Goal: Task Accomplishment & Management: Complete application form

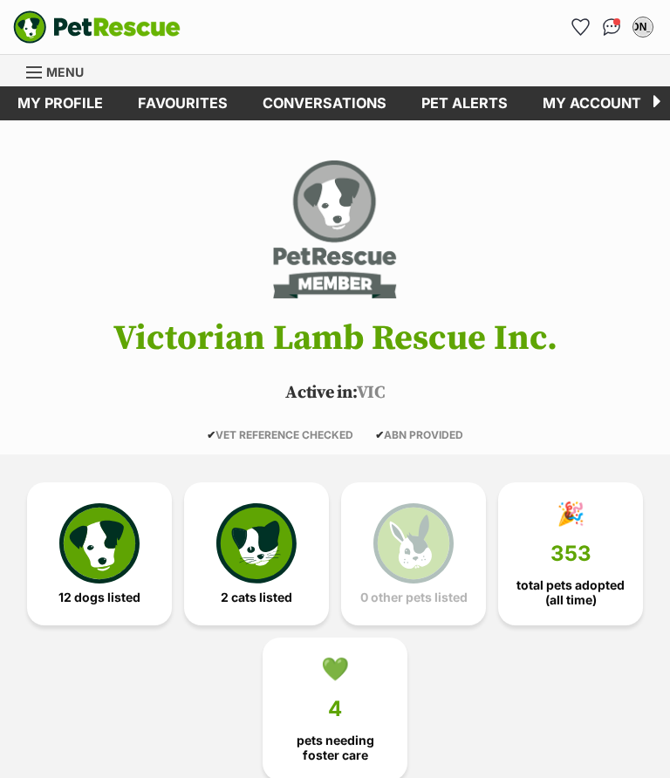
click at [104, 527] on img at bounding box center [99, 544] width 80 height 80
click at [27, 68] on div "Menu" at bounding box center [34, 72] width 17 height 14
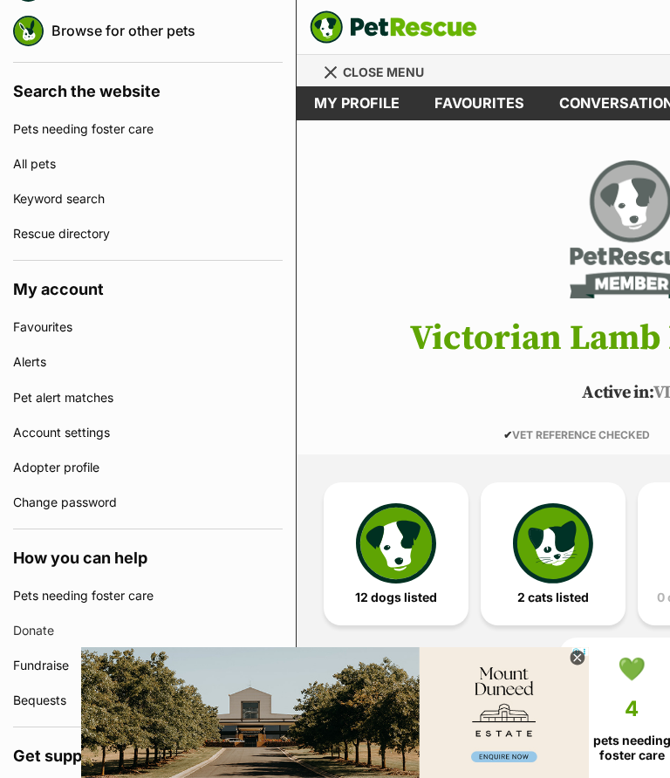
scroll to position [336, 0]
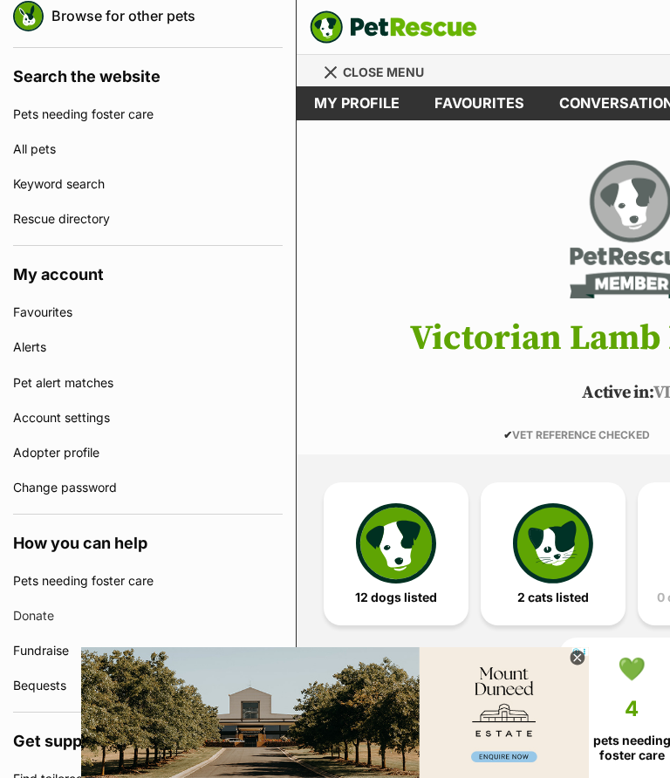
click at [29, 216] on link "Rescue directory" at bounding box center [148, 219] width 270 height 35
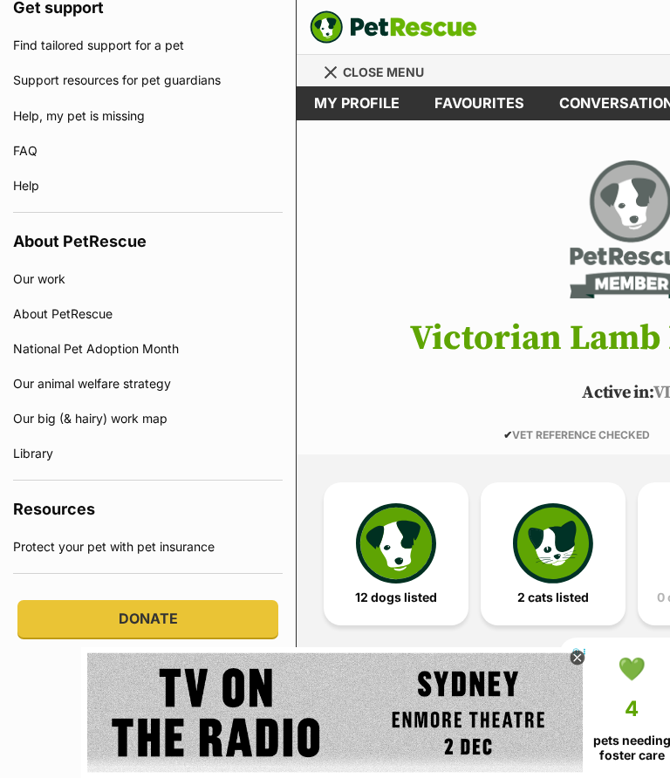
scroll to position [1068, 0]
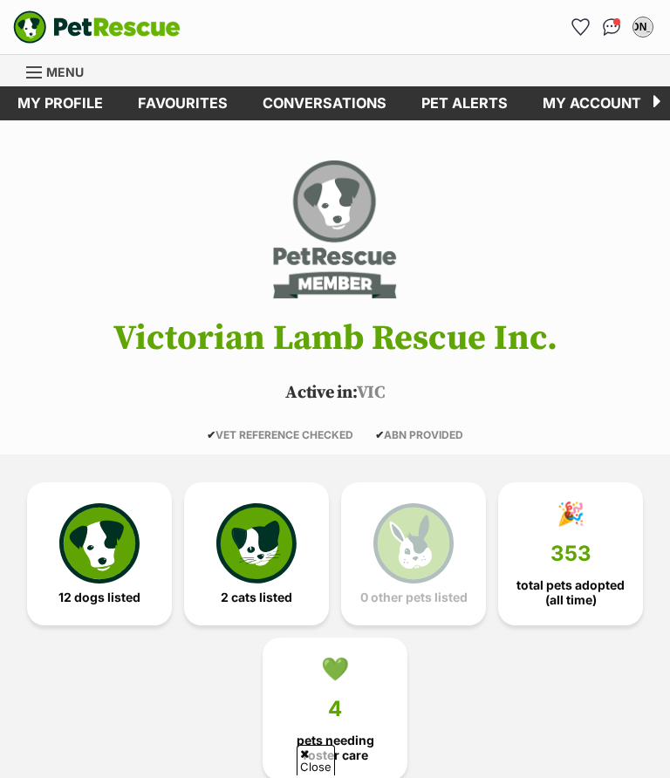
scroll to position [1188, 0]
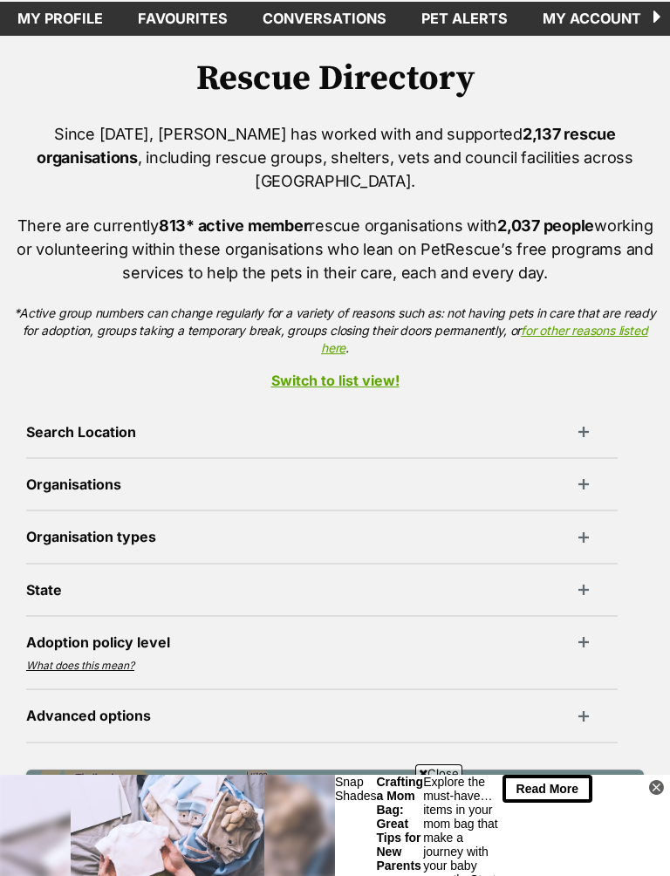
click at [164, 424] on div "Search Location Search Organisations With cats With dogs With other pets With B…" at bounding box center [322, 583] width 592 height 319
click at [157, 424] on div "Search Location Search Organisations With cats With dogs With other pets With B…" at bounding box center [322, 583] width 592 height 319
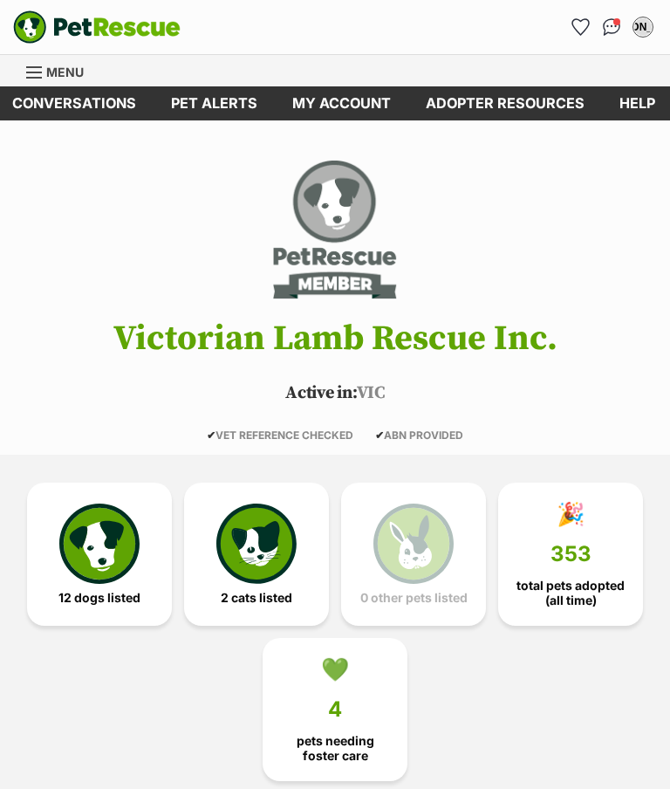
scroll to position [0, 250]
click at [91, 525] on img at bounding box center [99, 544] width 80 height 80
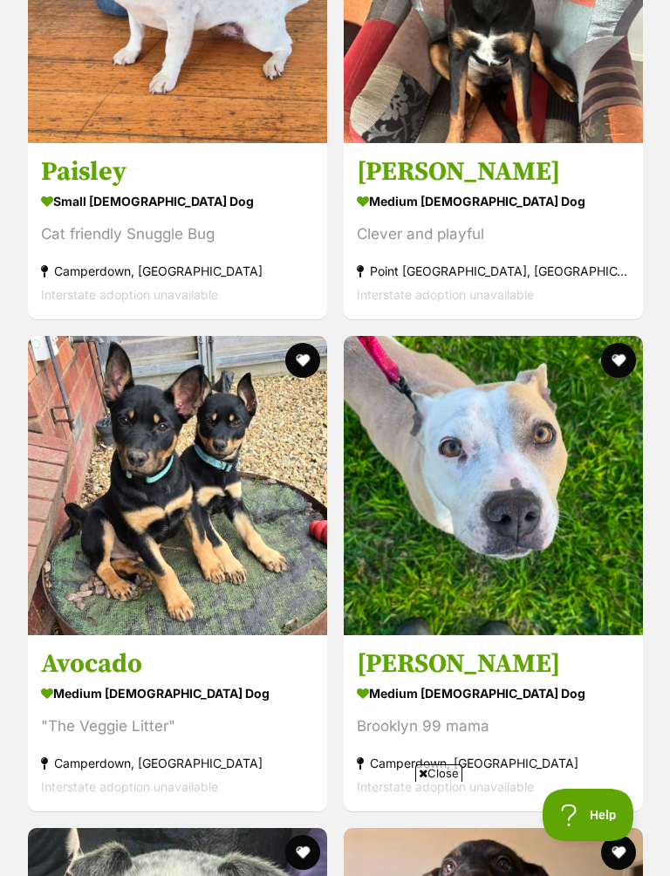
click at [60, 175] on h3 "Paisley" at bounding box center [177, 171] width 273 height 33
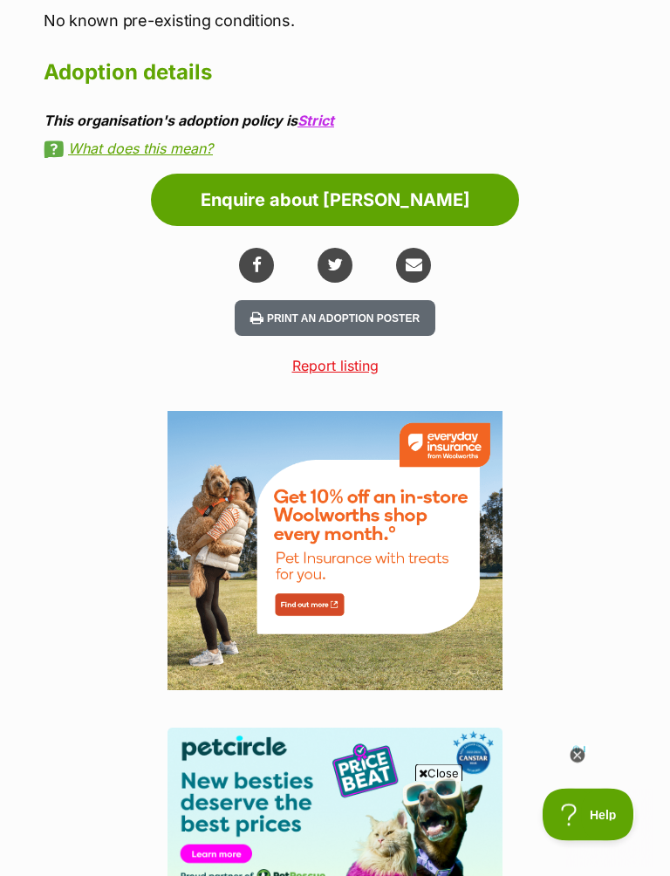
scroll to position [2383, 0]
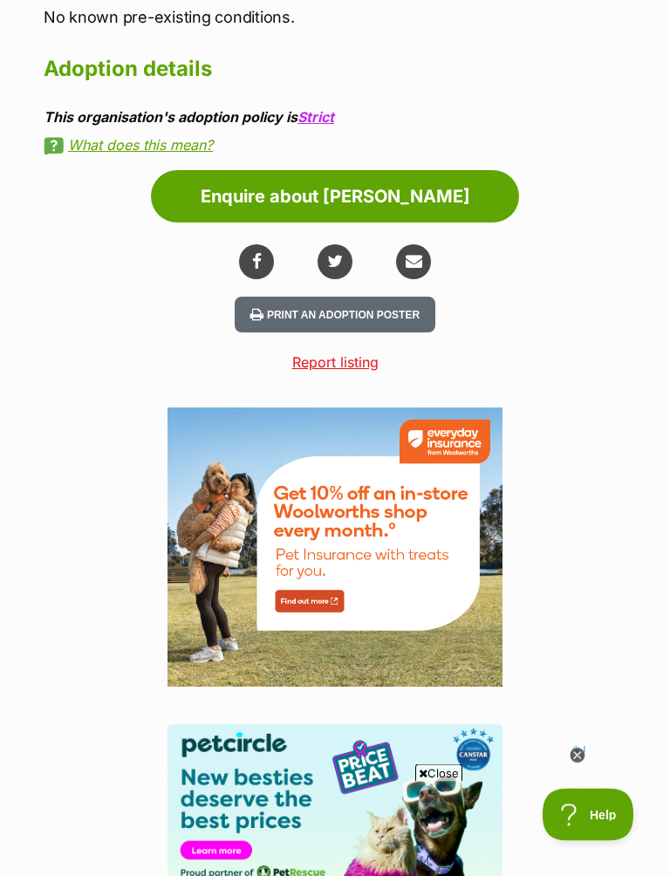
click at [403, 245] on link "share via email" at bounding box center [413, 262] width 35 height 35
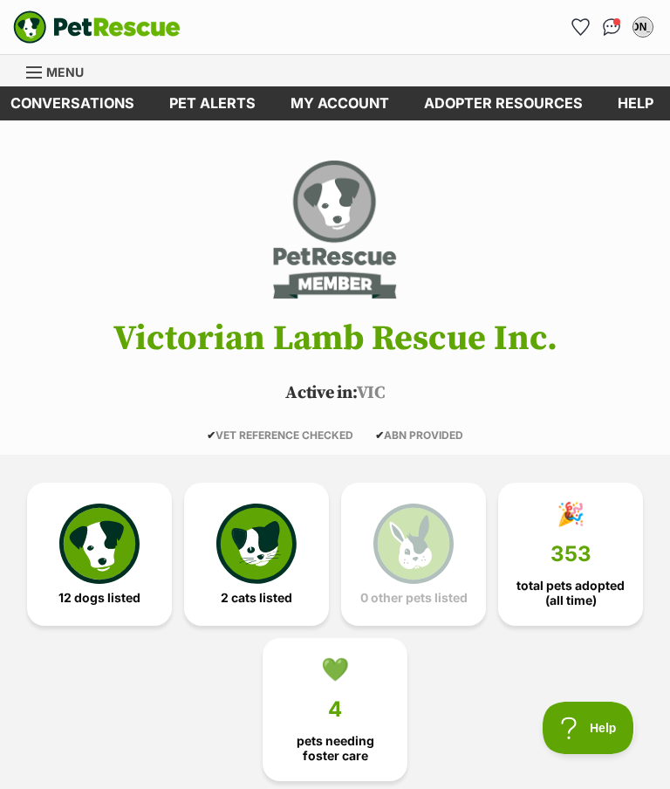
click at [24, 23] on img "PetRescue" at bounding box center [97, 26] width 168 height 33
click at [54, 60] on link "Menu" at bounding box center [61, 70] width 70 height 31
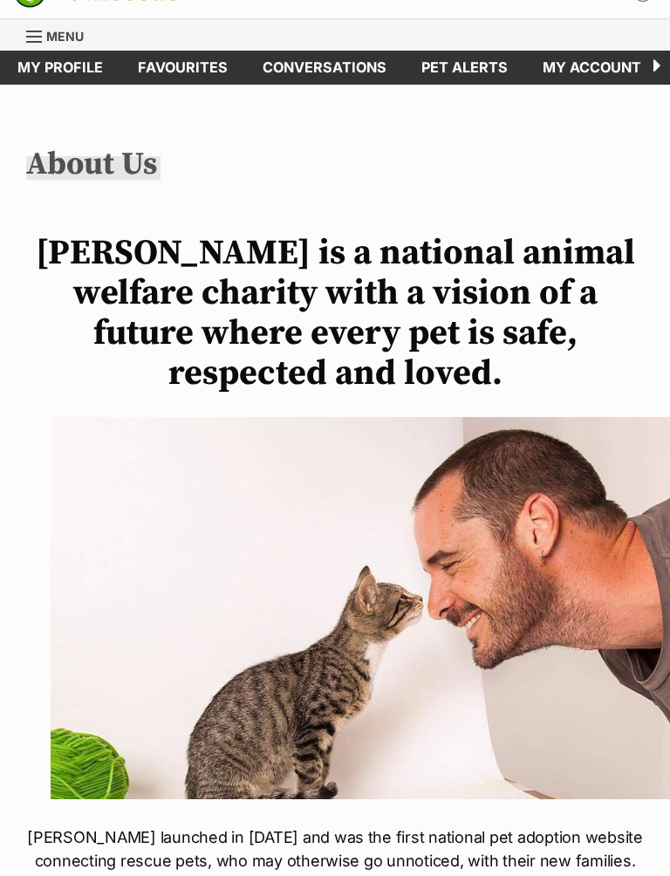
scroll to position [9, 0]
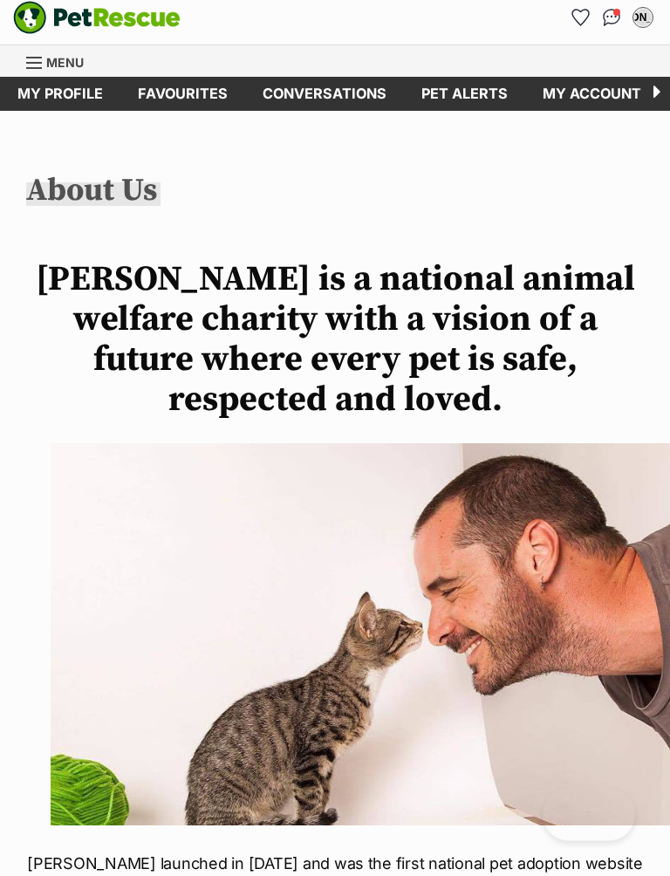
click at [304, 78] on link "Conversations" at bounding box center [324, 95] width 159 height 34
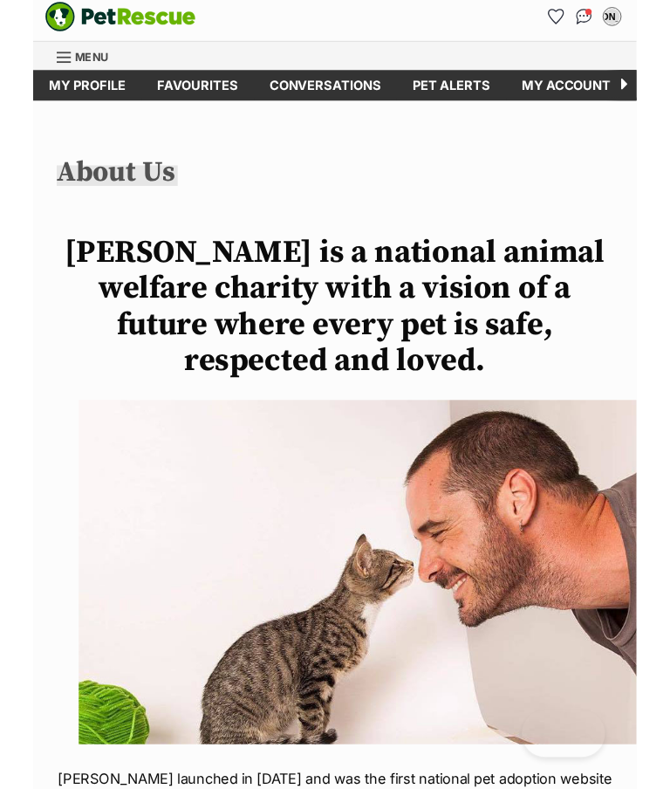
scroll to position [29, 0]
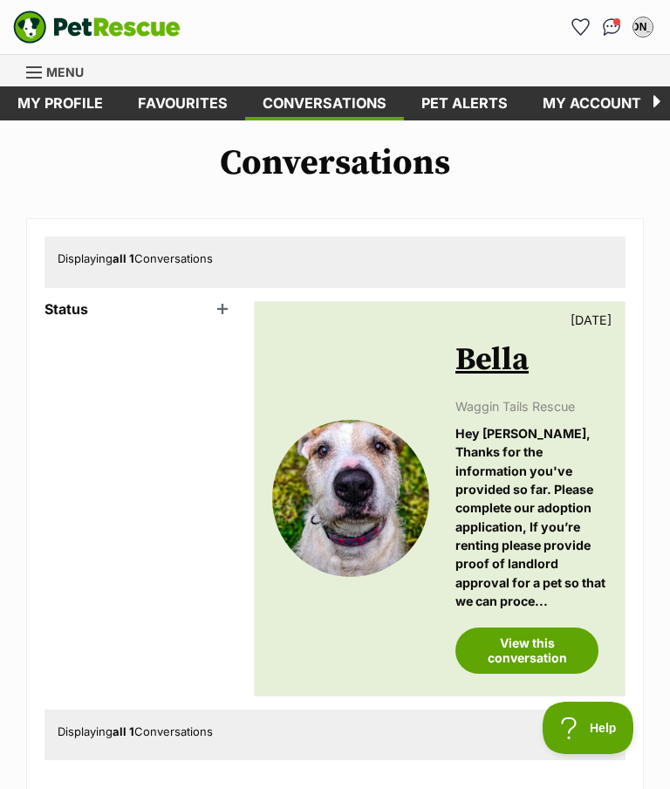
click at [30, 64] on link "Menu" at bounding box center [61, 70] width 70 height 31
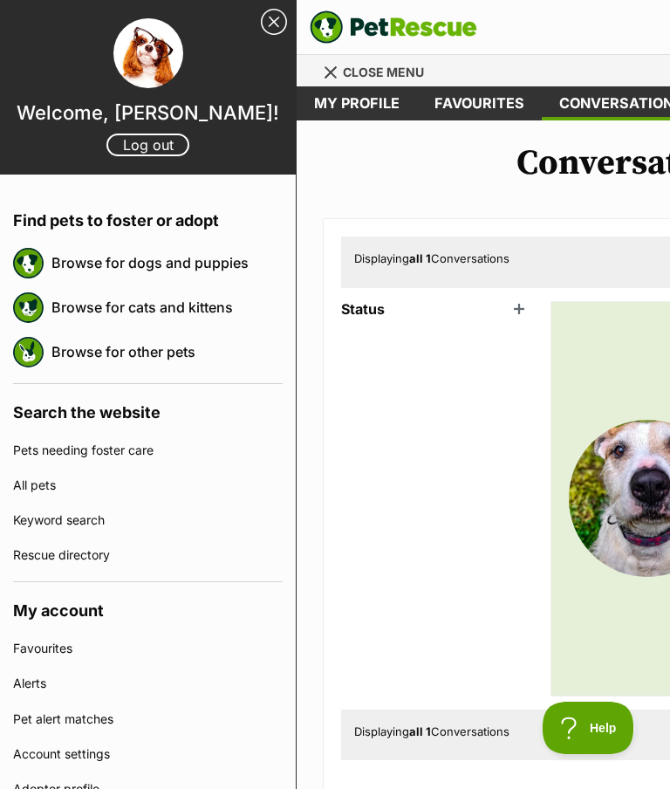
click at [269, 29] on link "Close Sidebar" at bounding box center [274, 22] width 26 height 26
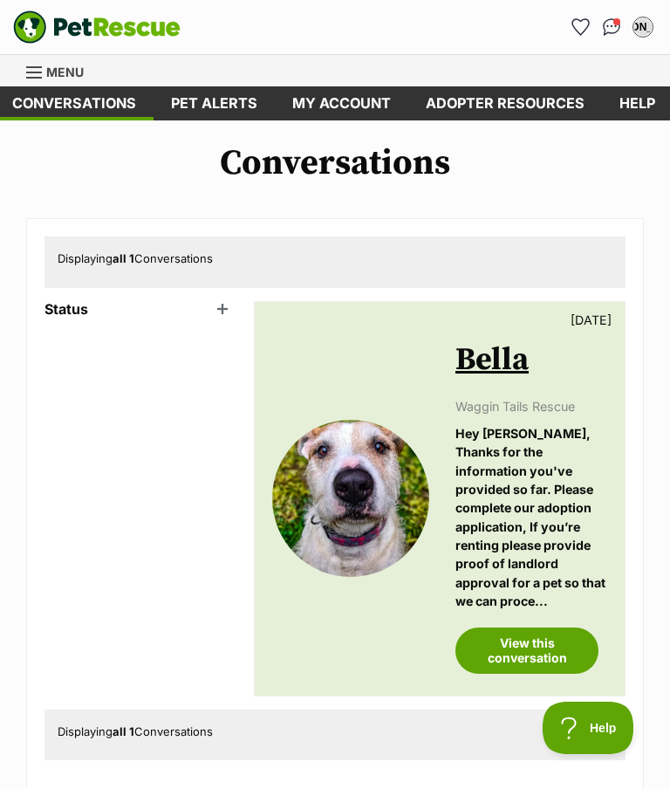
scroll to position [0, 250]
click at [451, 96] on link "Adopter resources" at bounding box center [506, 103] width 194 height 34
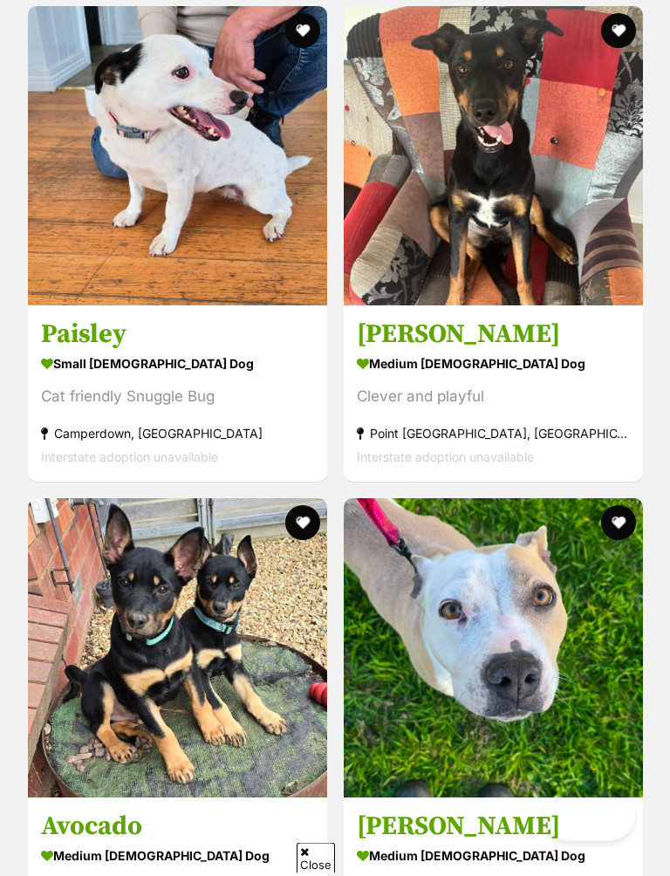
scroll to position [1519, 0]
click at [98, 341] on h3 "Paisley" at bounding box center [177, 334] width 273 height 33
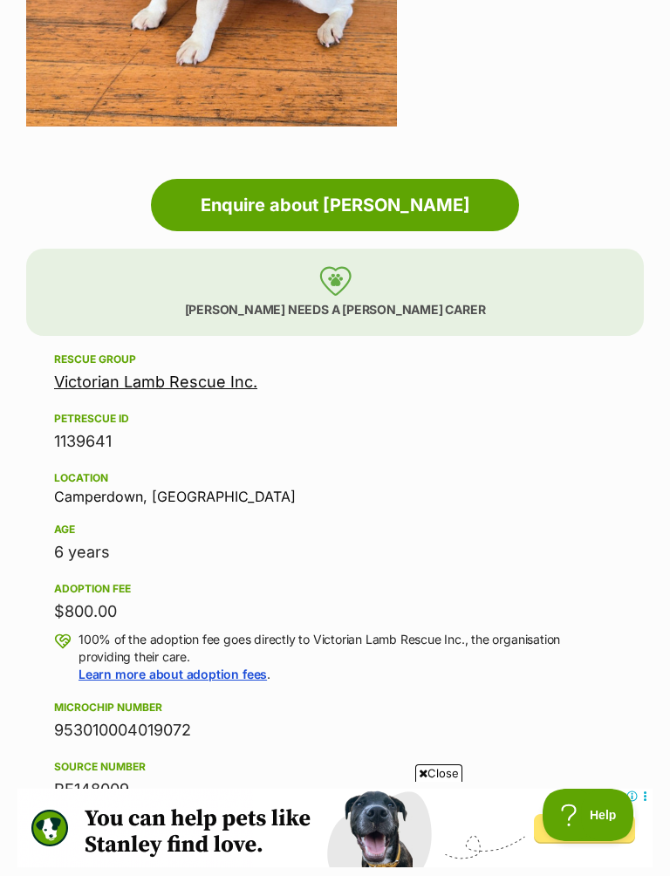
click at [241, 199] on link "Enquire about [PERSON_NAME]" at bounding box center [335, 205] width 368 height 52
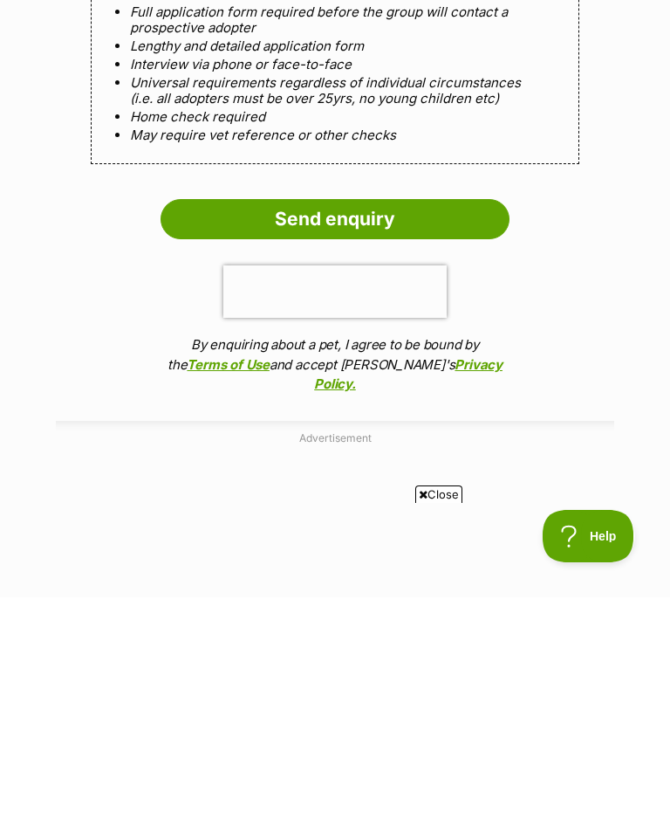
scroll to position [1639, 0]
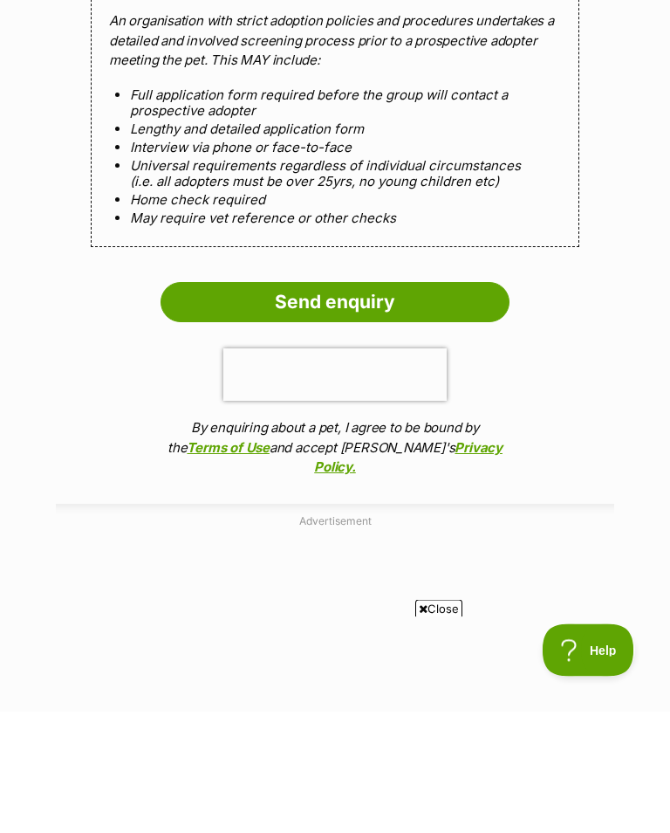
click at [306, 404] on input "Send enquiry" at bounding box center [335, 424] width 349 height 40
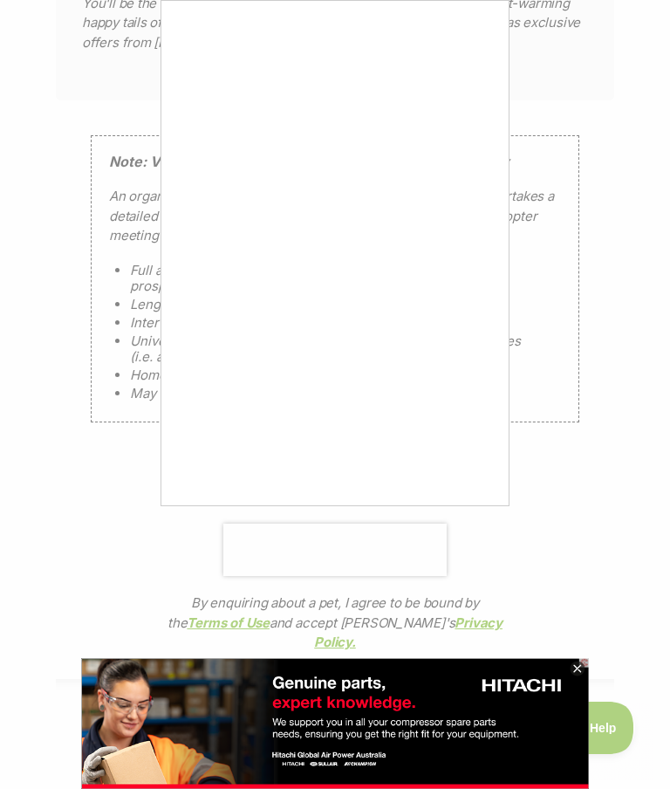
scroll to position [0, 0]
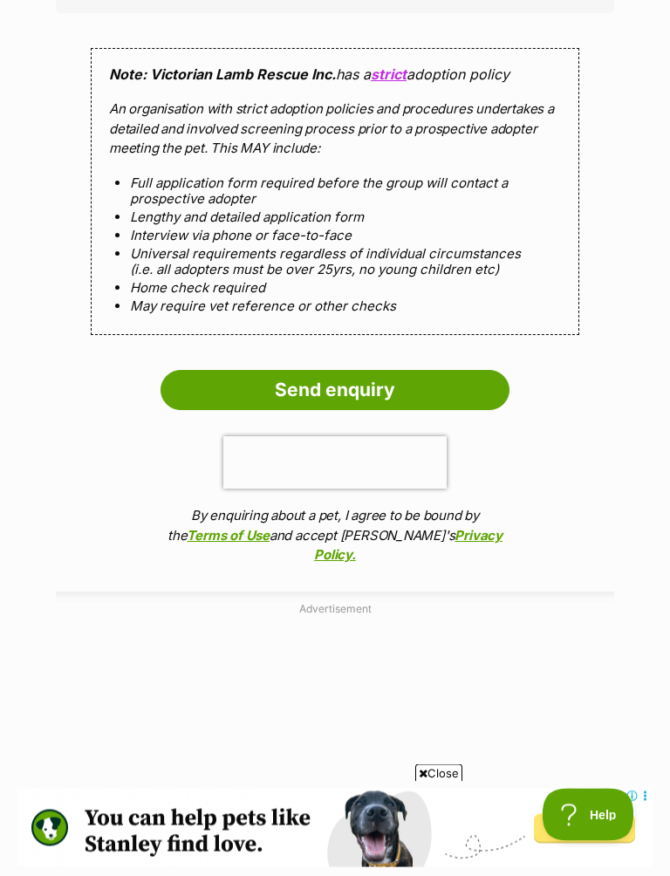
scroll to position [1778, 0]
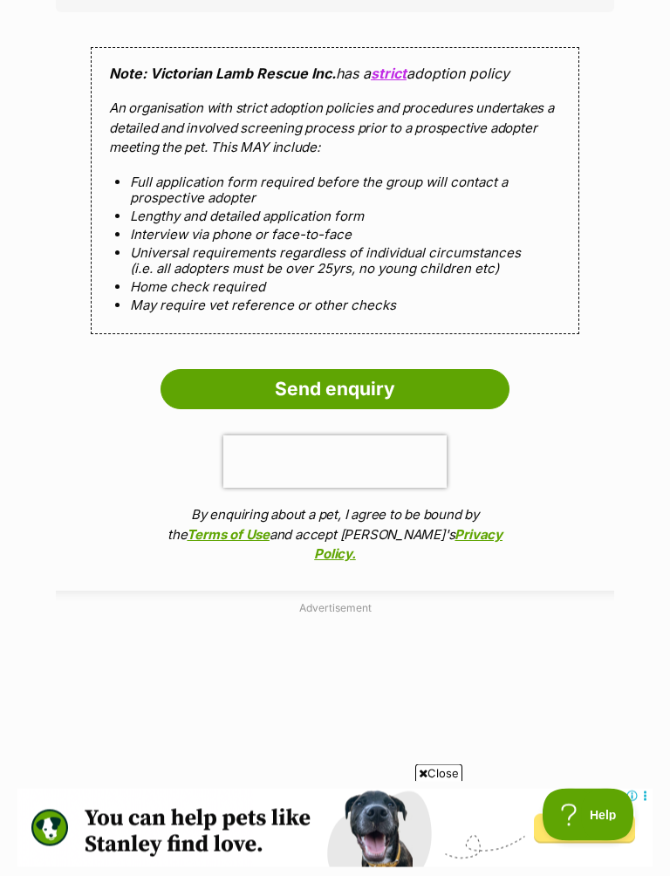
click at [300, 377] on input "Send enquiry" at bounding box center [335, 390] width 349 height 40
click at [311, 377] on input "Send enquiry" at bounding box center [335, 389] width 349 height 40
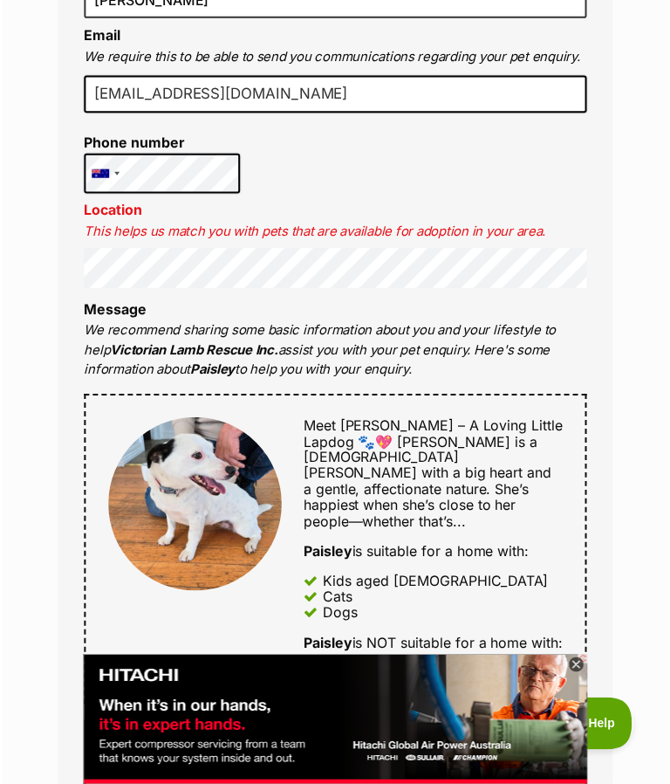
scroll to position [657, 0]
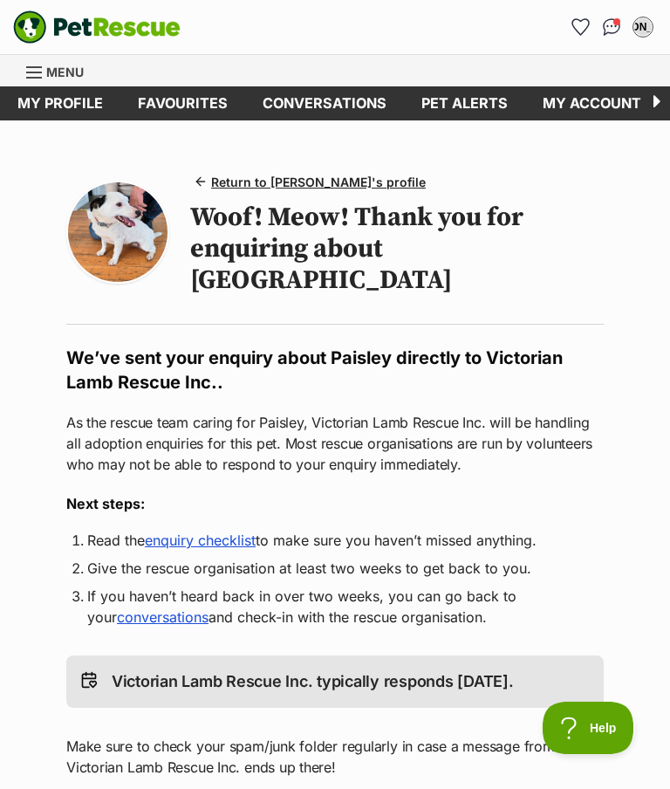
click at [293, 99] on link "Conversations" at bounding box center [324, 103] width 159 height 34
